Goal: Check status: Check status

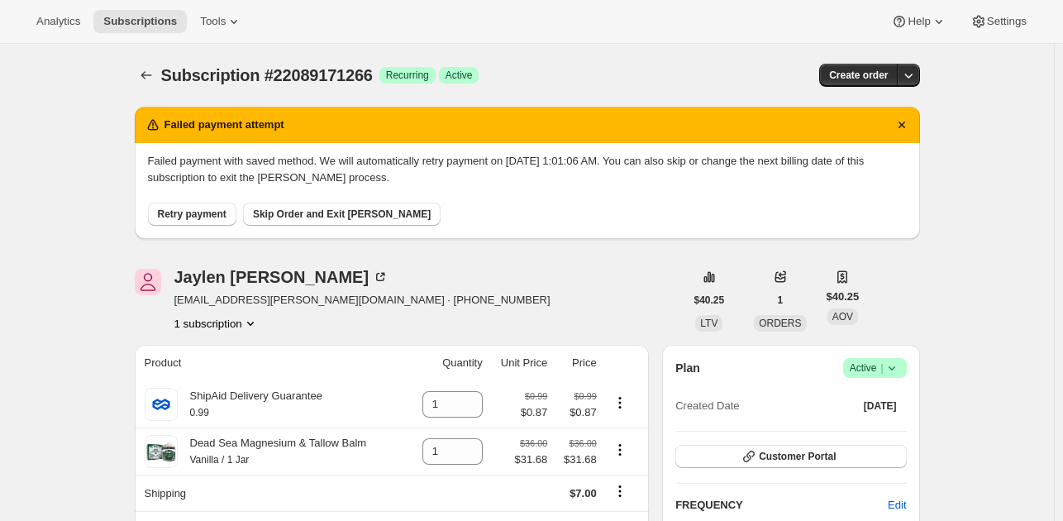
click at [174, 207] on button "Retry payment" at bounding box center [192, 214] width 88 height 23
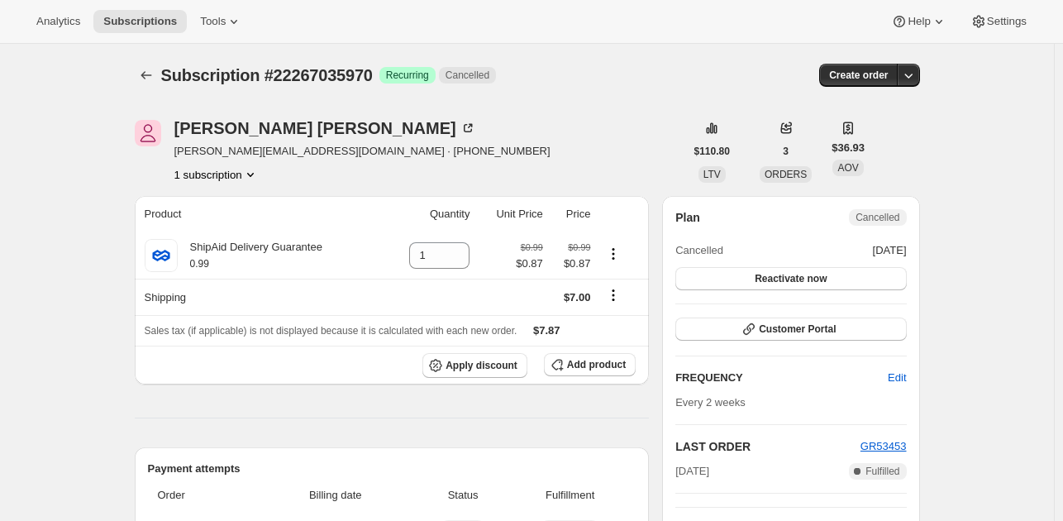
click at [215, 166] on button "1 subscription" at bounding box center [216, 174] width 84 height 17
